Goal: Participate in discussion: Engage in conversation with other users on a specific topic

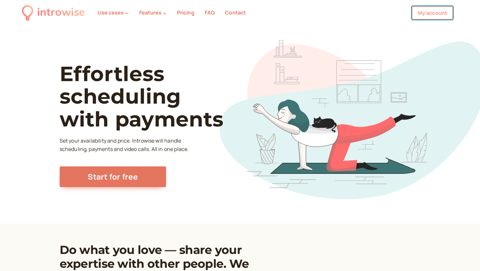
click at [434, 17] on link "My account" at bounding box center [431, 13] width 41 height 14
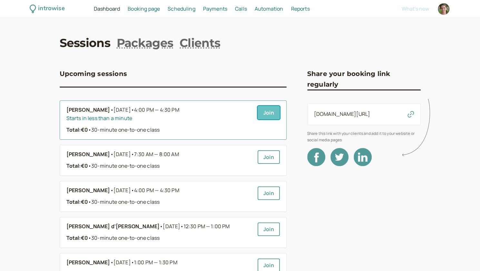
click at [273, 116] on link "Join" at bounding box center [268, 113] width 22 height 14
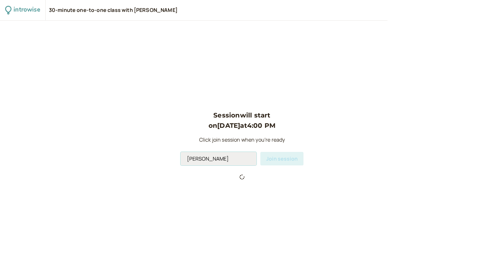
click at [221, 161] on input "[PERSON_NAME]" at bounding box center [219, 159] width 76 height 14
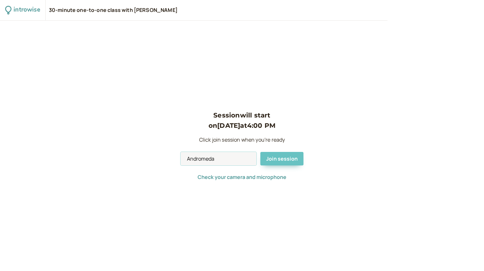
type input "Andromeda"
click at [278, 158] on span "Join session" at bounding box center [282, 158] width 32 height 7
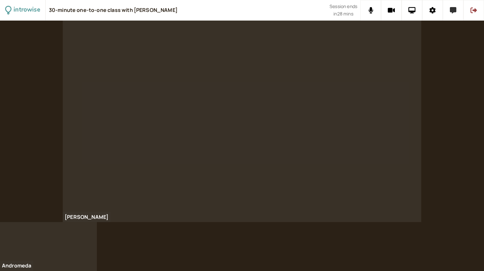
click at [453, 11] on icon at bounding box center [453, 10] width 6 height 6
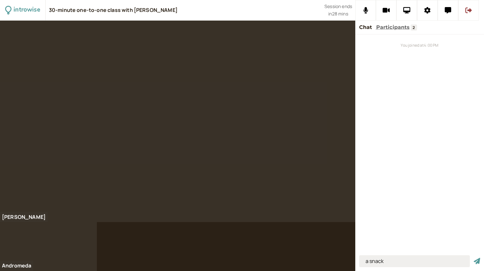
type input "a snack"
click at [474, 258] on button "submit" at bounding box center [477, 261] width 6 height 7
drag, startPoint x: 422, startPoint y: 263, endPoint x: 356, endPoint y: 265, distance: 66.7
click at [356, 265] on div "What we did last week." at bounding box center [420, 262] width 129 height 18
click at [432, 263] on input "What we did last week." at bounding box center [415, 261] width 111 height 12
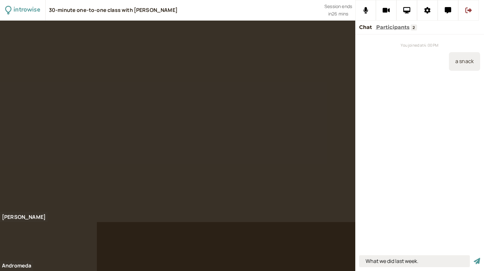
type input "What we did last week."
click at [474, 258] on button "submit" at bounding box center [477, 261] width 6 height 7
type input "?"
click at [474, 258] on button "submit" at bounding box center [477, 261] width 6 height 7
type input "how to make the decision"
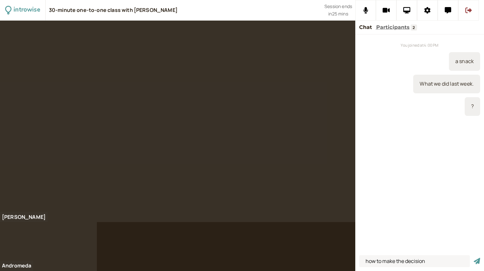
click at [474, 258] on button "submit" at bounding box center [477, 261] width 6 height 7
type input "what your options are"
click at [474, 258] on button "submit" at bounding box center [477, 261] width 6 height 7
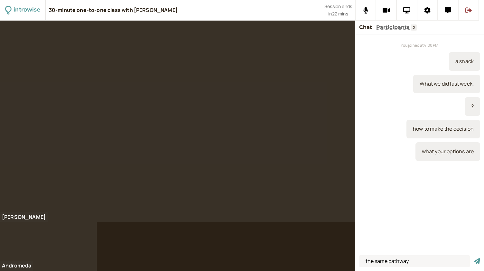
type input "the same pathway"
click at [474, 258] on button "submit" at bounding box center [477, 261] width 6 height 7
type input "out of many schools, I chose two"
click at [474, 258] on button "submit" at bounding box center [477, 261] width 6 height 7
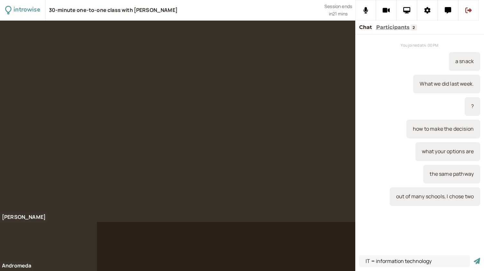
type input "IT = information technology"
click at [474, 258] on button "submit" at bounding box center [477, 261] width 6 height 7
type input "in the end / finally"
click at [474, 258] on button "submit" at bounding box center [477, 261] width 6 height 7
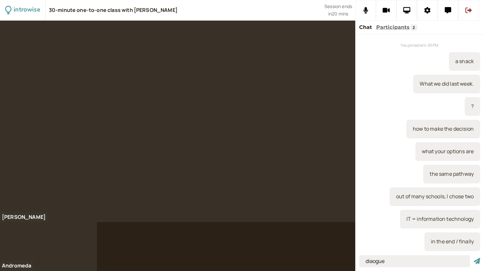
click at [374, 262] on input "diaogue" at bounding box center [415, 261] width 111 height 12
type input "dialogue"
click at [474, 258] on button "submit" at bounding box center [477, 261] width 6 height 7
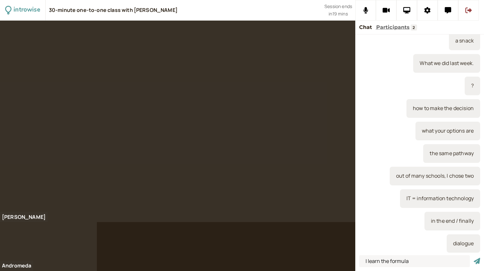
type input "I learn the formula"
click at [474, 258] on button "submit" at bounding box center [477, 261] width 6 height 7
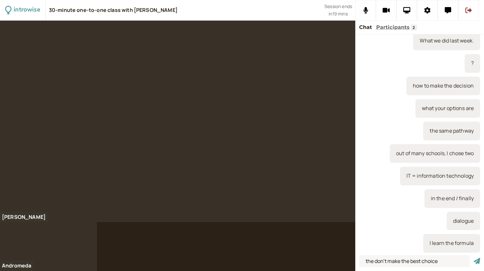
type input "the don't make the best choice"
click at [474, 258] on button "submit" at bounding box center [477, 261] width 6 height 7
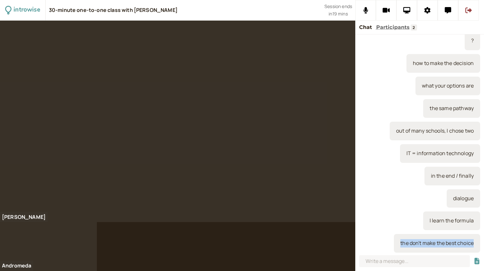
drag, startPoint x: 468, startPoint y: 244, endPoint x: 390, endPoint y: 244, distance: 77.6
click at [394, 244] on div "the don't make the best choice" at bounding box center [437, 243] width 86 height 19
copy div "the don't make the best choice"
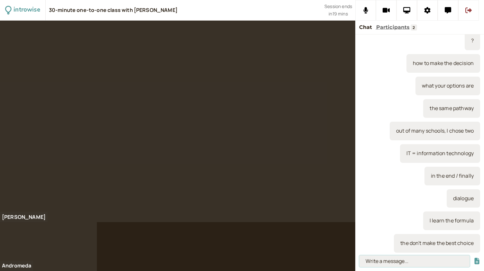
click at [385, 259] on input at bounding box center [415, 261] width 111 height 12
paste input "the don't make the best choice"
click at [372, 263] on input "the don't make the best choice" at bounding box center [415, 261] width 111 height 12
type input "they don't make the best choice"
click at [474, 258] on button "submit" at bounding box center [477, 261] width 6 height 7
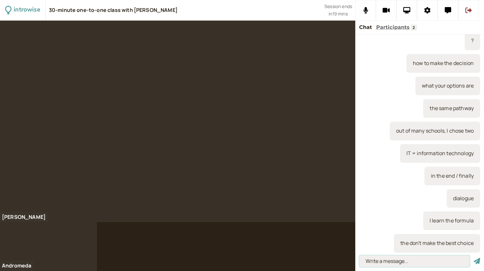
scroll to position [88, 0]
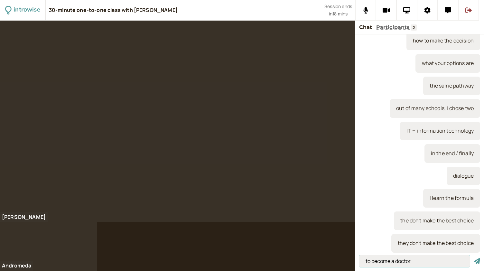
type input "to become a doctor"
click at [474, 258] on button "submit" at bounding box center [477, 261] width 6 height 7
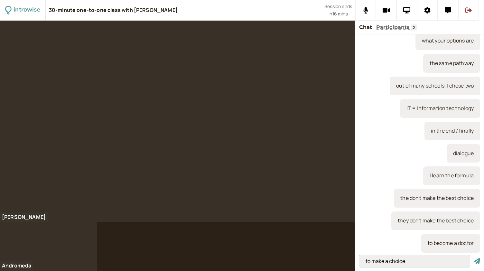
type input "to make a choice"
click at [474, 258] on button "submit" at bounding box center [477, 261] width 6 height 7
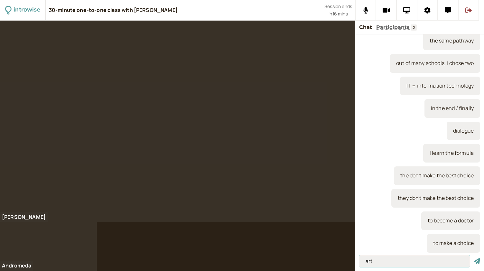
type input "art"
click at [474, 258] on button "submit" at bounding box center [477, 261] width 6 height 7
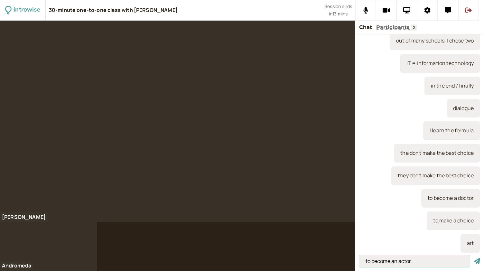
type input "to become an actor"
click at [474, 258] on button "submit" at bounding box center [477, 261] width 6 height 7
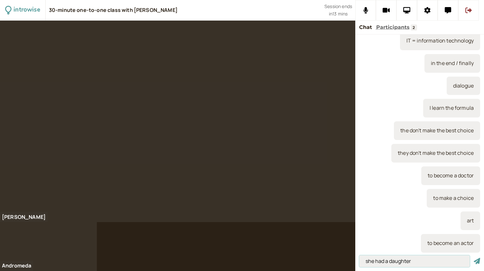
type input "she had a daughter"
click at [474, 258] on button "submit" at bounding box center [477, 261] width 6 height 7
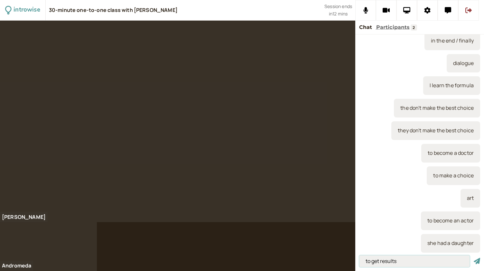
type input "to get results"
click at [474, 258] on button "submit" at bounding box center [477, 261] width 6 height 7
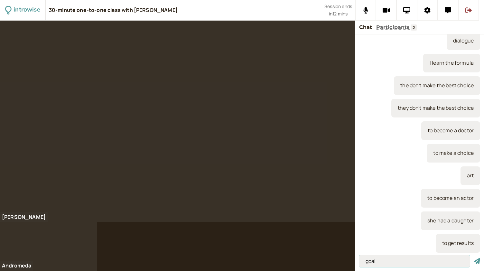
type input "goal"
click at [474, 258] on button "submit" at bounding box center [477, 261] width 6 height 7
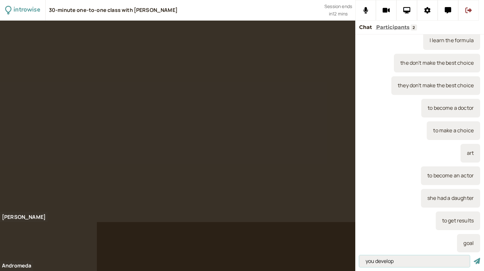
type input "you develop"
click at [474, 258] on button "submit" at bounding box center [477, 261] width 6 height 7
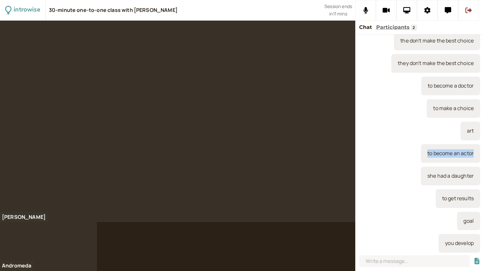
drag, startPoint x: 470, startPoint y: 155, endPoint x: 417, endPoint y: 157, distance: 52.9
click at [421, 157] on div "to become an actor" at bounding box center [450, 153] width 59 height 19
copy div "to become an actor"
click at [389, 264] on input at bounding box center [415, 261] width 111 height 12
paste input "to become an actor"
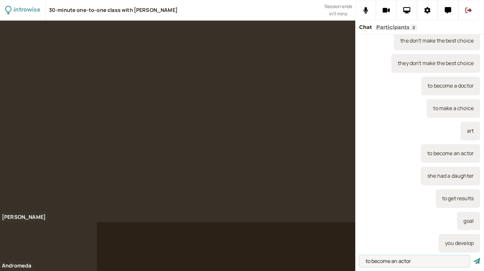
type input "to become an actor"
drag, startPoint x: 469, startPoint y: 86, endPoint x: 417, endPoint y: 86, distance: 52.8
click at [422, 86] on div "to become a doctor" at bounding box center [451, 86] width 59 height 19
copy div "to become a doctor"
click at [415, 265] on input "to become an actor" at bounding box center [415, 261] width 111 height 12
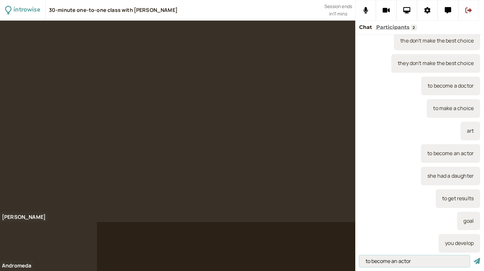
click at [474, 258] on button "submit" at bounding box center [477, 261] width 6 height 7
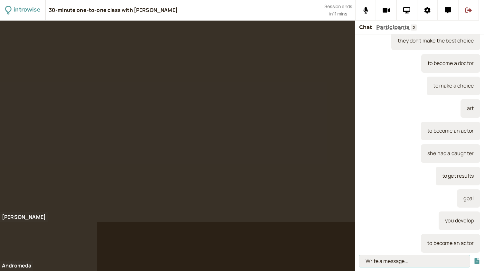
paste input "to become a doctor"
type input "to become a doctor"
click at [474, 258] on button "submit" at bounding box center [477, 261] width 6 height 7
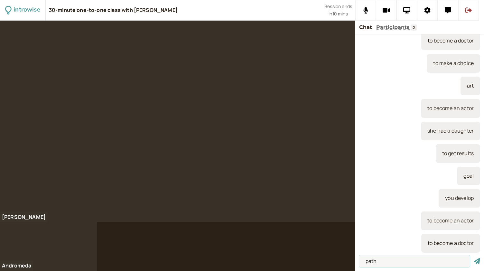
type input "path"
click at [474, 258] on button "submit" at bounding box center [477, 261] width 6 height 7
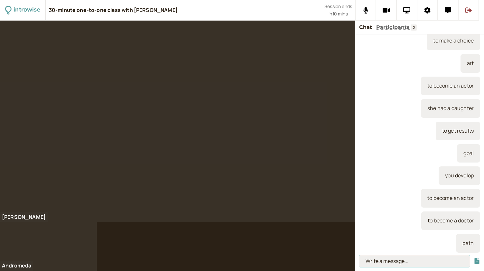
click at [369, 262] on input at bounding box center [415, 261] width 111 height 12
click at [376, 260] on input at bounding box center [415, 261] width 111 height 12
paste input "To point at – to signal at something."
type input "To point at – to signal at something."
click at [474, 258] on button "submit" at bounding box center [477, 261] width 6 height 7
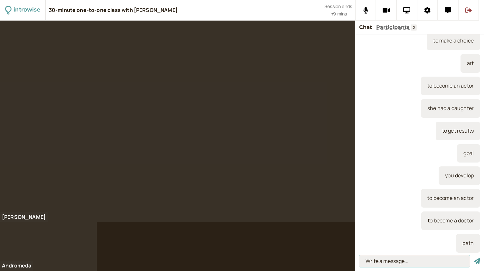
scroll to position [359, 0]
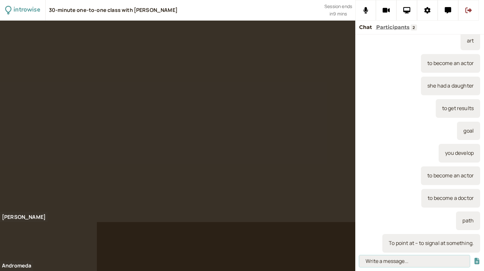
click at [389, 265] on input at bounding box center [415, 261] width 111 height 12
paste input "“She pointed at the bird.”"
type input "“She pointed at the bird.”"
click at [474, 258] on button "submit" at bounding box center [477, 261] width 6 height 7
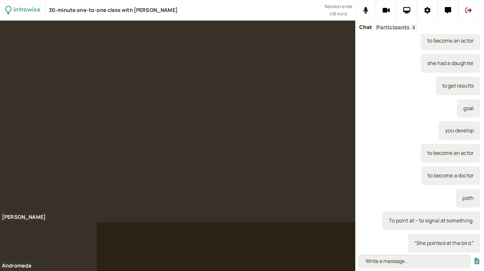
click at [376, 258] on input at bounding box center [415, 261] width 111 height 12
paste input "To shake hands – formal greeting"
type input "To shake hands – formal greeting"
click at [474, 258] on button "submit" at bounding box center [477, 261] width 6 height 7
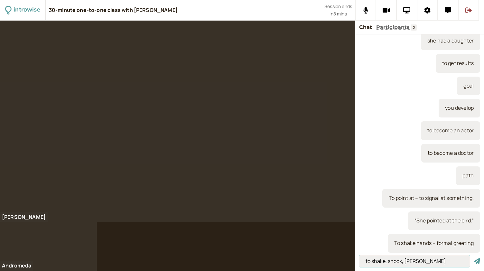
type input "to shake, shook, [PERSON_NAME]"
click at [474, 258] on button "submit" at bounding box center [477, 261] width 6 height 7
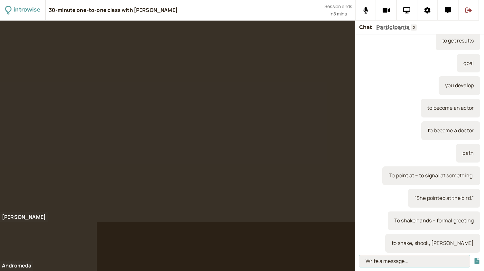
click at [375, 261] on input at bounding box center [415, 261] width 111 height 12
paste input "To high-five – when two people hit the palms of their hands together"
type input "To high-five – when two people hit the palms of their hands together"
click at [474, 258] on button "submit" at bounding box center [477, 261] width 6 height 7
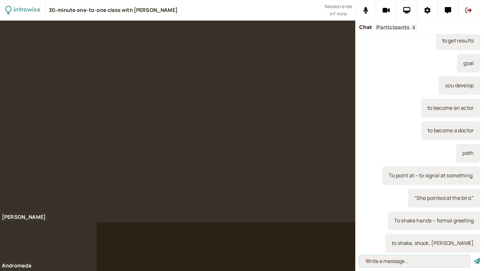
scroll to position [0, 0]
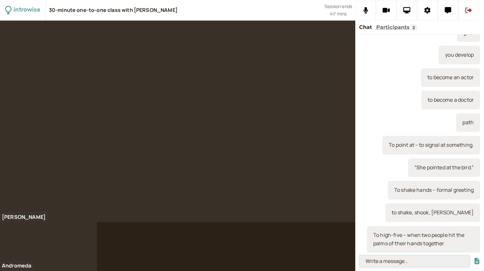
click at [379, 257] on input at bounding box center [415, 261] width 111 height 12
paste input "“The players high-fived during the basketball match.”"
type input "“The players high-fived during the basketball match.”"
click at [474, 258] on button "submit" at bounding box center [477, 261] width 6 height 7
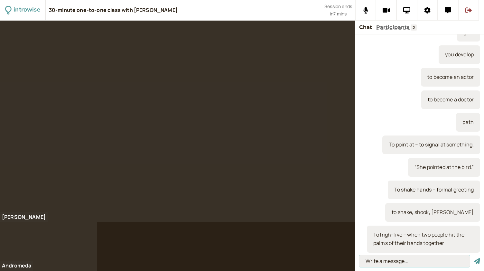
scroll to position [0, 0]
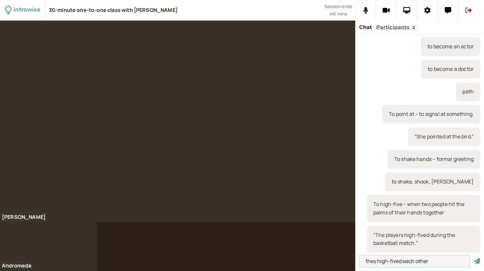
type input "they high-fived each other"
click at [474, 258] on button "submit" at bounding box center [477, 261] width 6 height 7
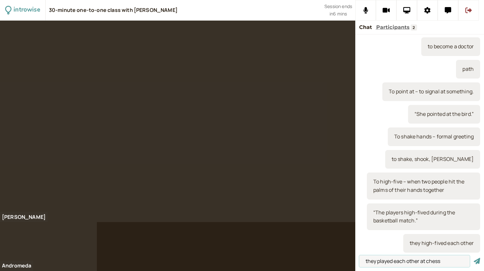
type input "they played each other at chess"
click at [474, 258] on button "submit" at bounding box center [477, 261] width 6 height 7
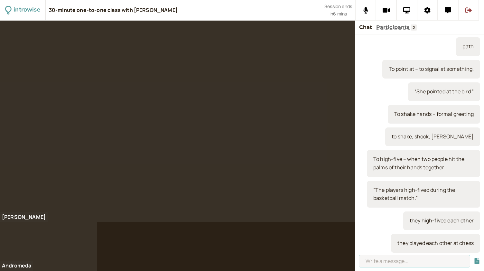
paste input "To clap – to applaud."
type input "To clap – to applaud."
click at [474, 258] on button "submit" at bounding box center [477, 261] width 6 height 7
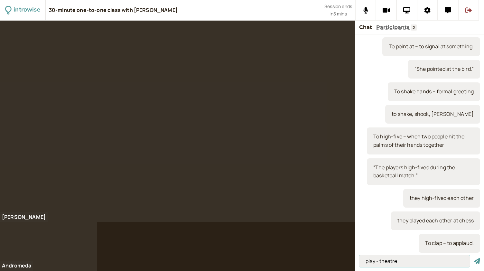
type input "play - theatre"
click at [474, 258] on button "submit" at bounding box center [477, 261] width 6 height 7
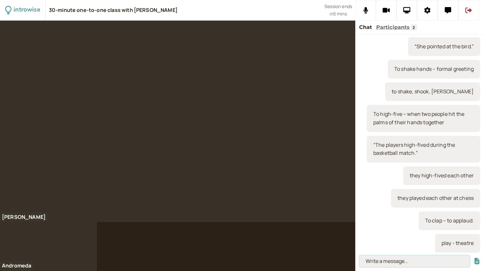
paste input "To wave – greeting and saying goodbye with your hand"
type input "To wave – greeting and saying goodbye with your hand"
drag, startPoint x: 465, startPoint y: 264, endPoint x: 324, endPoint y: 259, distance: 140.9
click at [324, 259] on div "introwise 30-minute one-to-one class with [PERSON_NAME] Session ends in 5 mins …" at bounding box center [242, 135] width 484 height 271
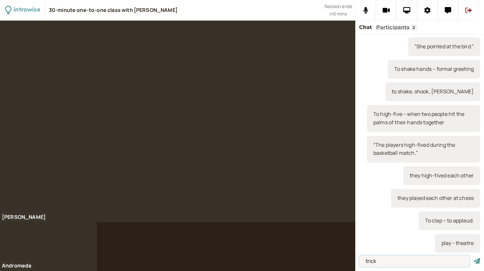
type input "trick"
click at [474, 258] on button "submit" at bounding box center [477, 261] width 6 height 7
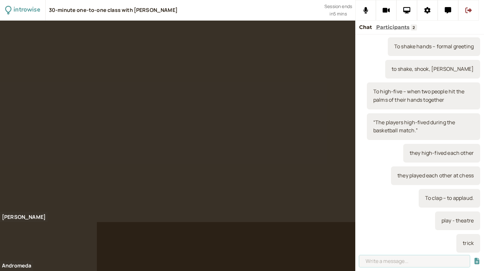
paste input "To wave – greeting and saying goodbye with your hand"
type input "To wave – greeting and saying goodbye with your hand"
click at [474, 258] on button "submit" at bounding box center [477, 261] width 6 height 7
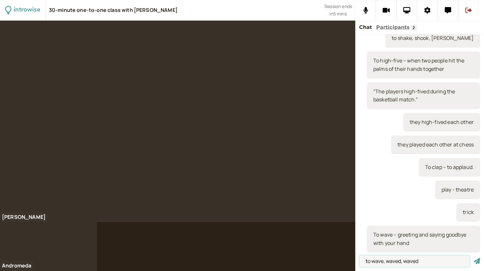
type input "to wave, waved, waved"
click at [474, 258] on button "submit" at bounding box center [477, 261] width 6 height 7
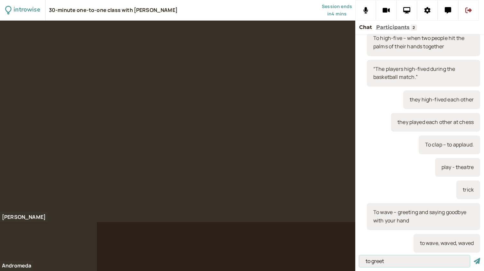
type input "to greet"
click at [474, 258] on button "submit" at bounding box center [477, 261] width 6 height 7
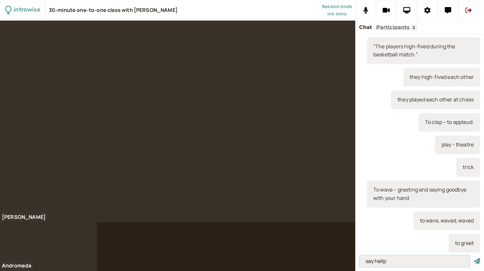
type input "say hellp"
click at [474, 258] on button "submit" at bounding box center [477, 261] width 6 height 7
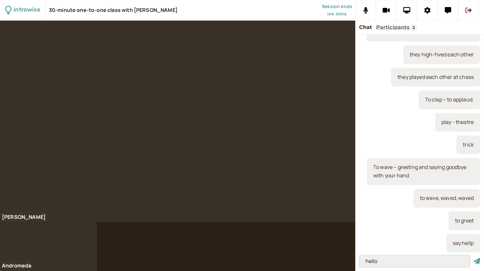
type input "hello"
click at [474, 258] on button "submit" at bounding box center [477, 261] width 6 height 7
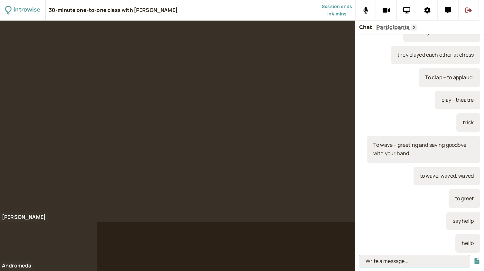
paste input "To give a thumbs up"
type input "To give a thumbs up"
click at [474, 258] on button "submit" at bounding box center [477, 261] width 6 height 7
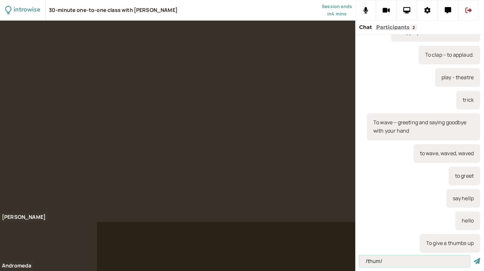
type input "/thum/"
click at [474, 258] on button "submit" at bounding box center [477, 261] width 6 height 7
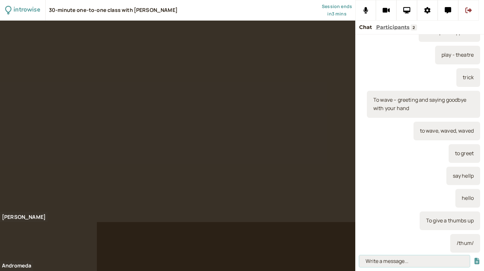
paste input "“He did a great job, so I gave him a thumbs up.”"
type input "“He did a great job, so I gave him a thumbs up.”"
click at [474, 258] on button "submit" at bounding box center [477, 261] width 6 height 7
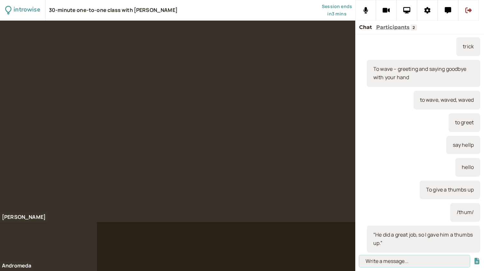
scroll to position [0, 0]
click at [388, 263] on input at bounding box center [415, 261] width 111 height 12
paste input "To yawn /yorn/ – when you’re tired"
type input "To yawn /yorn/ – when you’re tired"
click at [474, 258] on button "submit" at bounding box center [477, 261] width 6 height 7
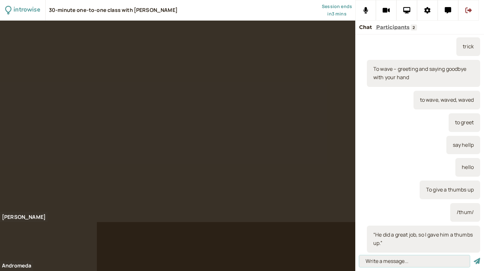
scroll to position [820, 0]
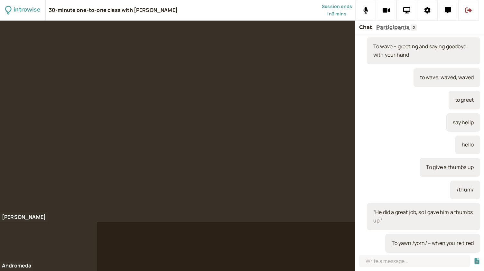
click at [376, 268] on div at bounding box center [420, 262] width 129 height 18
click at [385, 260] on input at bounding box center [415, 261] width 111 height 12
paste input "To shake your head – head gesture to say ‘no.’"
type input "To shake your head – head gesture to say ‘no.’"
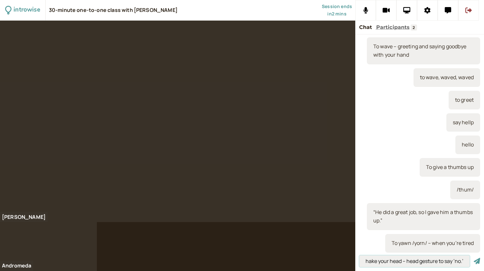
click at [474, 258] on button "submit" at bounding box center [477, 261] width 6 height 7
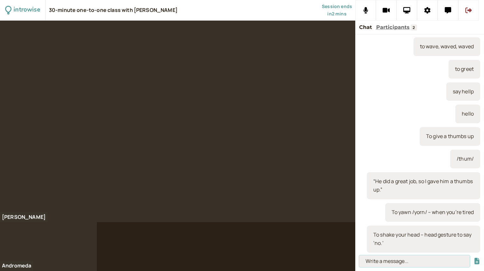
click at [382, 262] on input at bounding box center [415, 261] width 111 height 12
paste input "To nod – head gesture to say ‘yes.’"
type input "To nod – head gesture to say ‘yes.’"
click at [474, 258] on button "submit" at bounding box center [477, 261] width 6 height 7
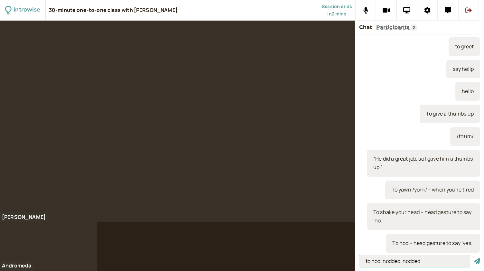
type input "to nod, nodded, nodded"
click at [474, 258] on button "submit" at bounding box center [477, 261] width 6 height 7
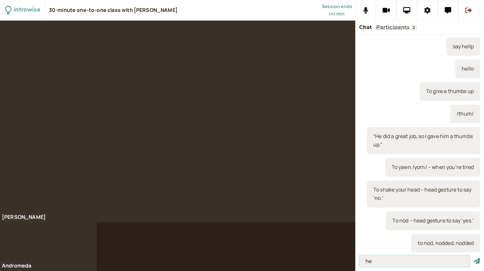
type input "h"
paste input "To frown – to say you are unhappy, or don’t agree."
type input "To frown – to say you are unhappy, or don’t agree."
click at [474, 258] on button "submit" at bounding box center [477, 261] width 6 height 7
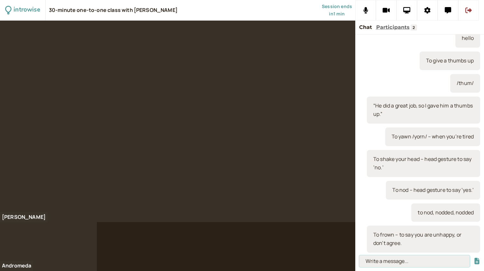
scroll to position [0, 0]
type input "memorise"
click at [474, 258] on button "submit" at bounding box center [477, 261] width 6 height 7
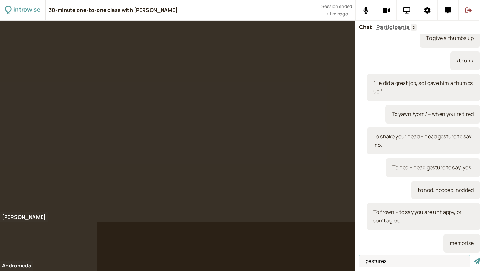
type input "gestures"
click at [474, 258] on button "submit" at bounding box center [477, 261] width 6 height 7
